Goal: Information Seeking & Learning: Understand process/instructions

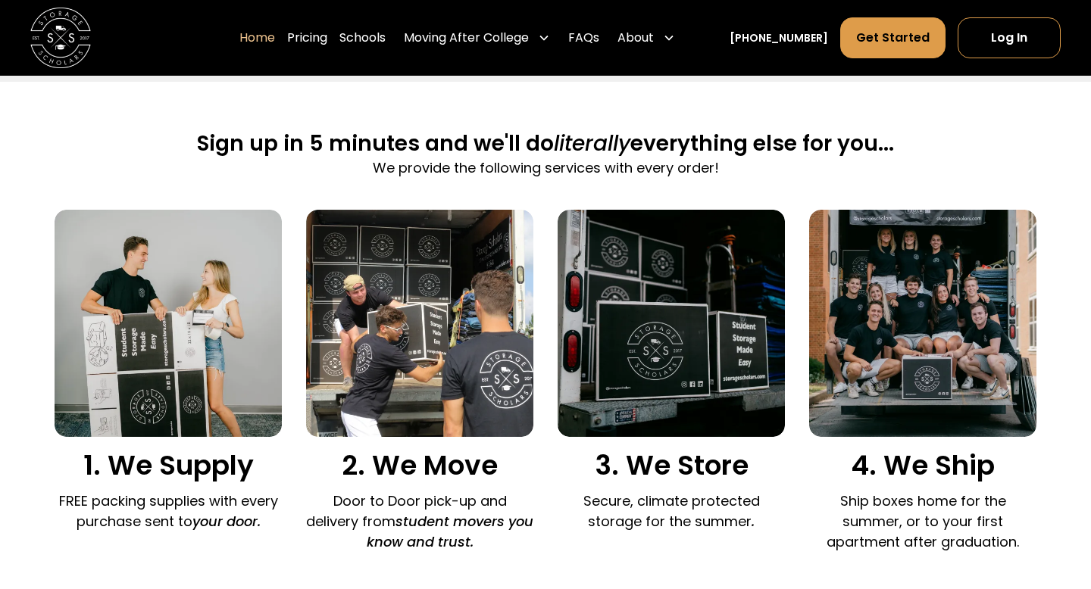
scroll to position [888, 0]
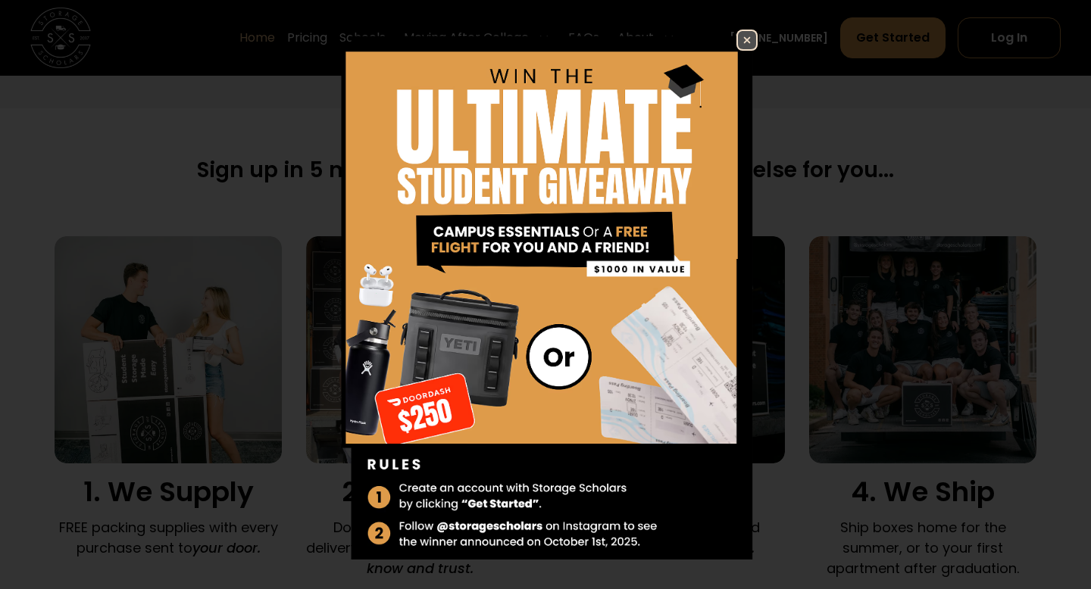
click at [744, 36] on img at bounding box center [747, 40] width 18 height 18
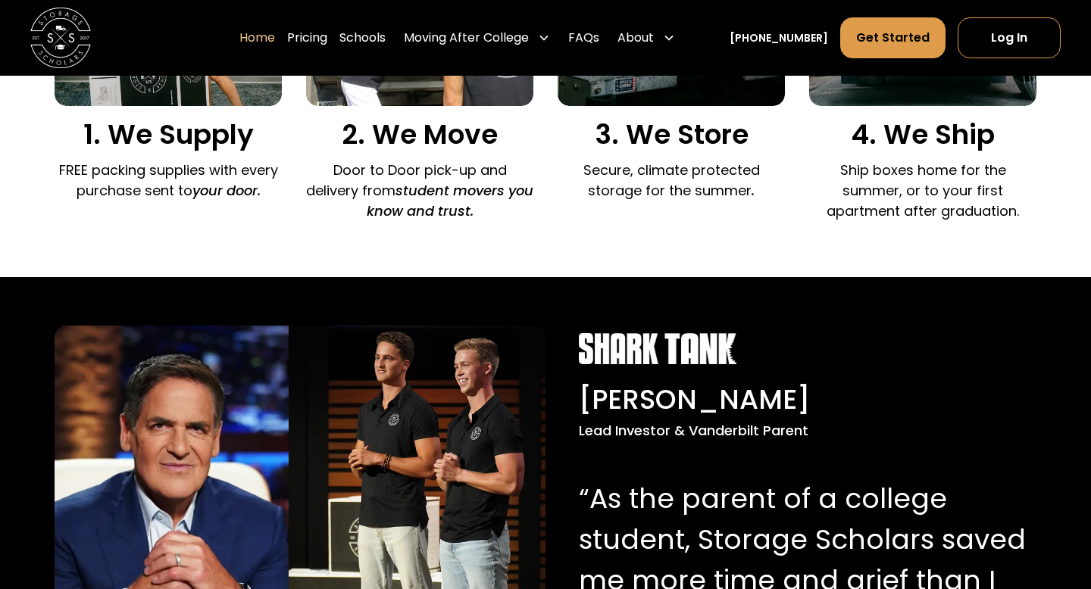
scroll to position [1037, 0]
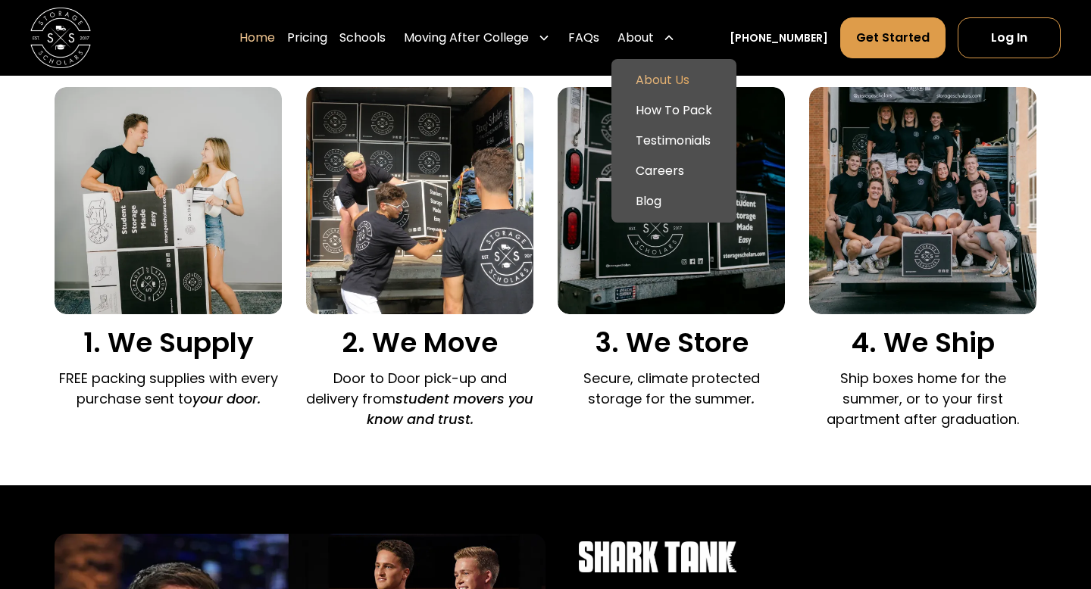
click at [678, 83] on link "About Us" at bounding box center [673, 80] width 113 height 30
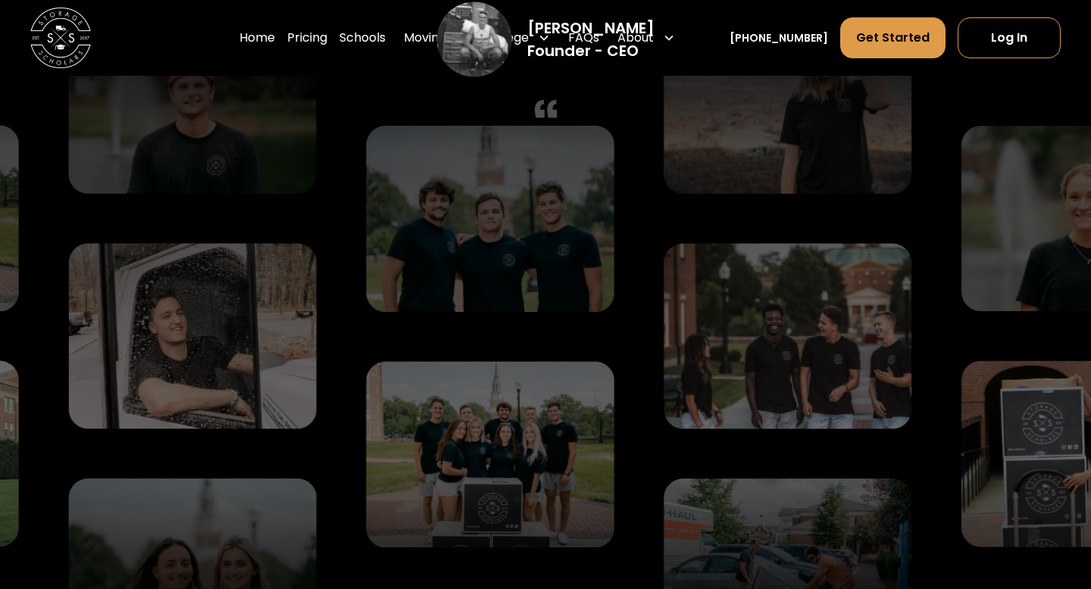
scroll to position [3146, 0]
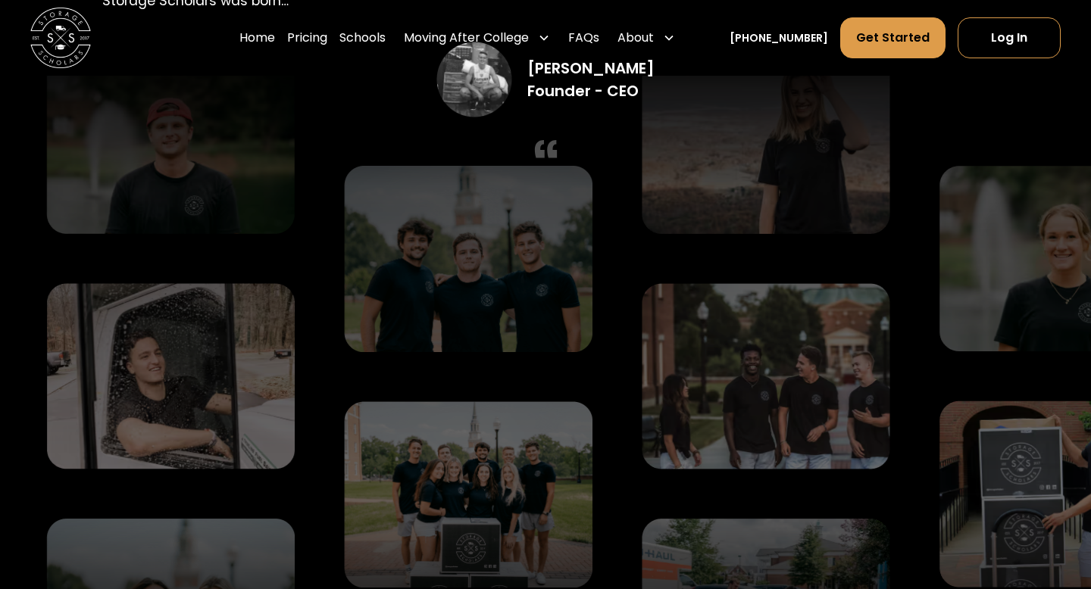
click at [679, 337] on div at bounding box center [492, 377] width 1309 height 658
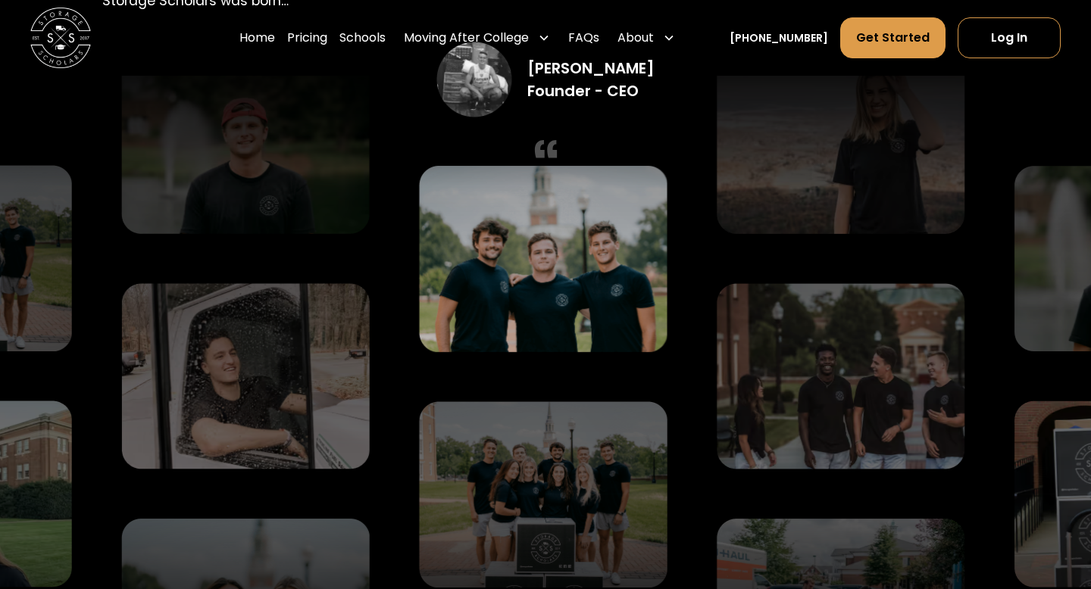
click at [499, 284] on img at bounding box center [542, 259] width 248 height 186
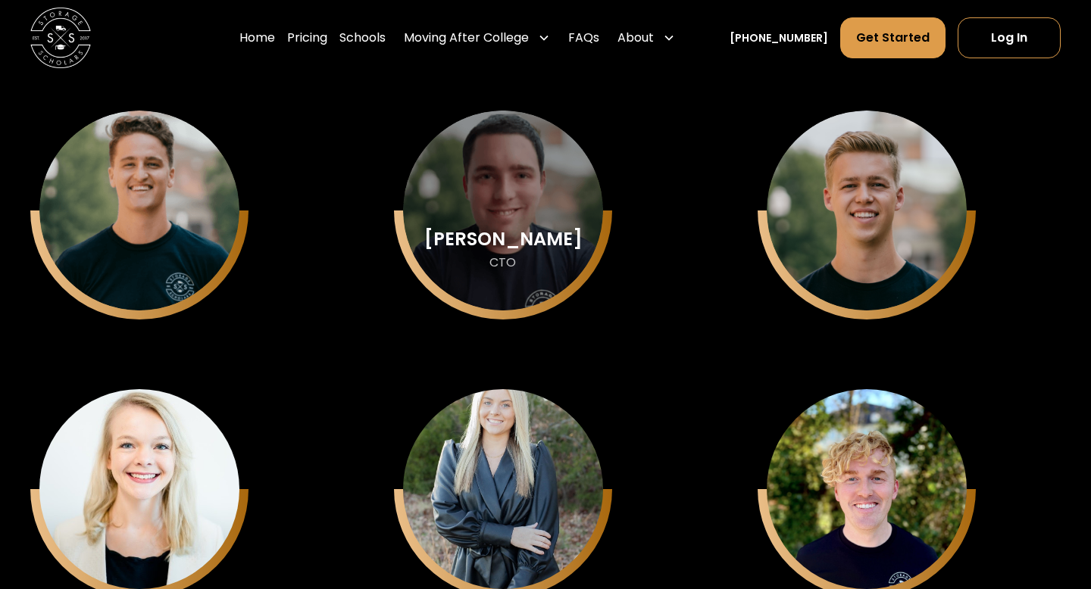
scroll to position [3948, 0]
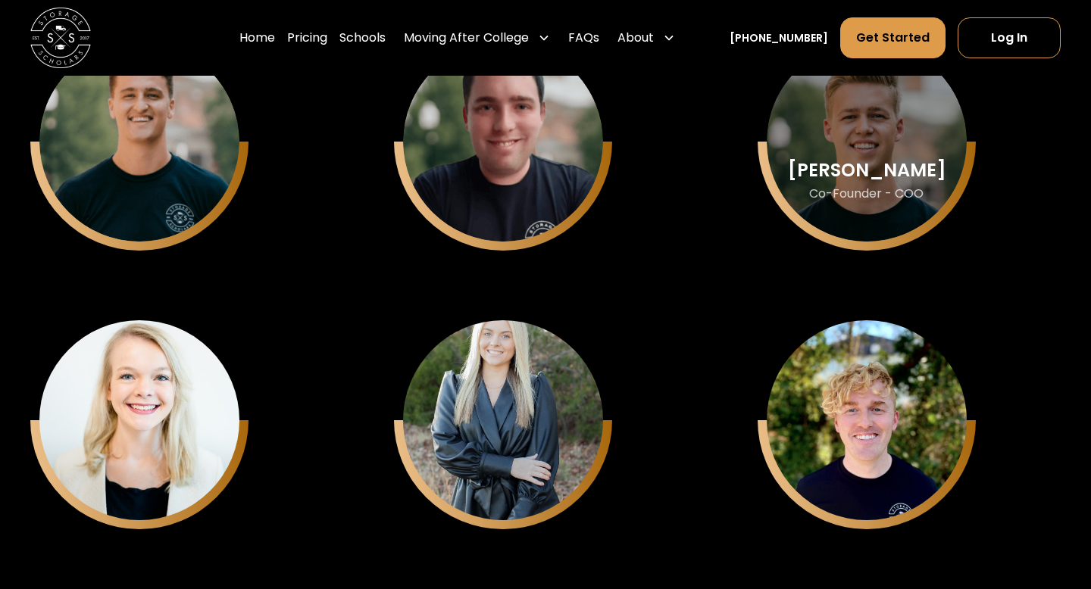
click at [858, 161] on div "Matthew Gronberg" at bounding box center [867, 171] width 158 height 20
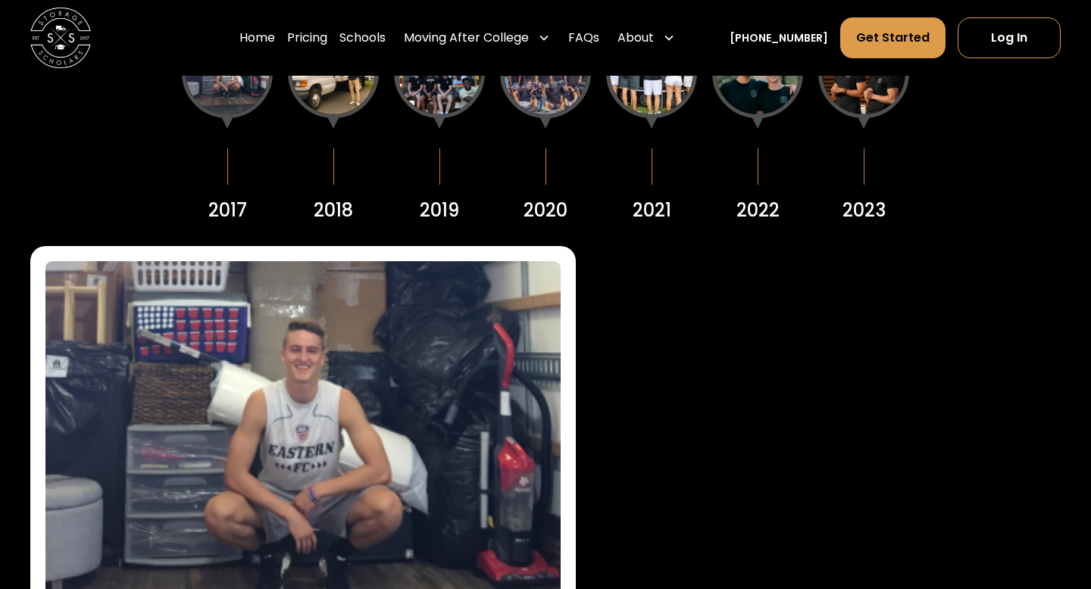
scroll to position [1984, 0]
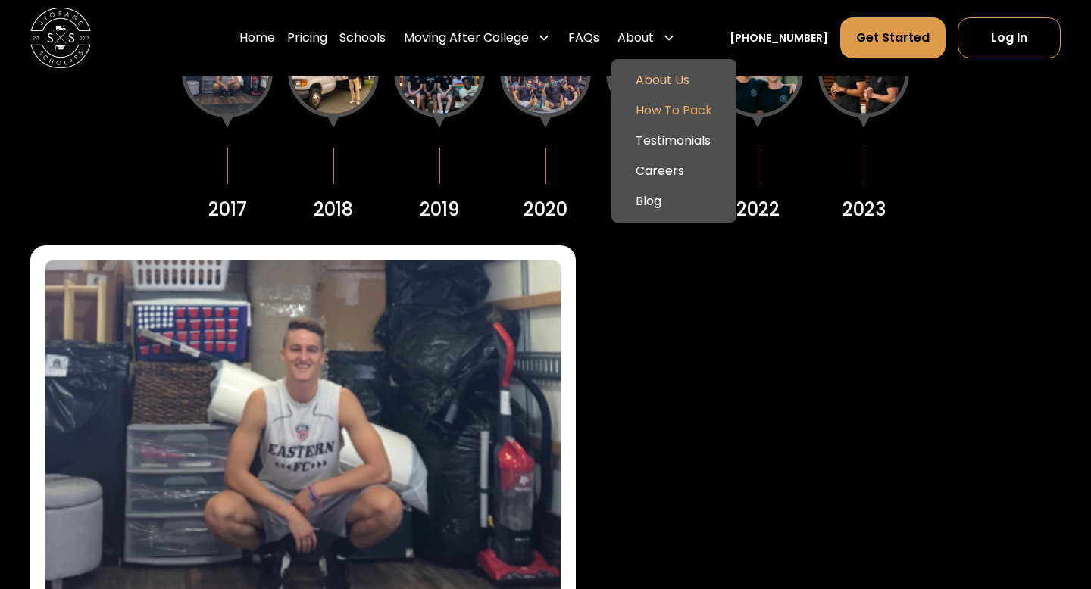
click at [664, 98] on link "How To Pack" at bounding box center [673, 110] width 113 height 30
